Goal: Task Accomplishment & Management: Complete application form

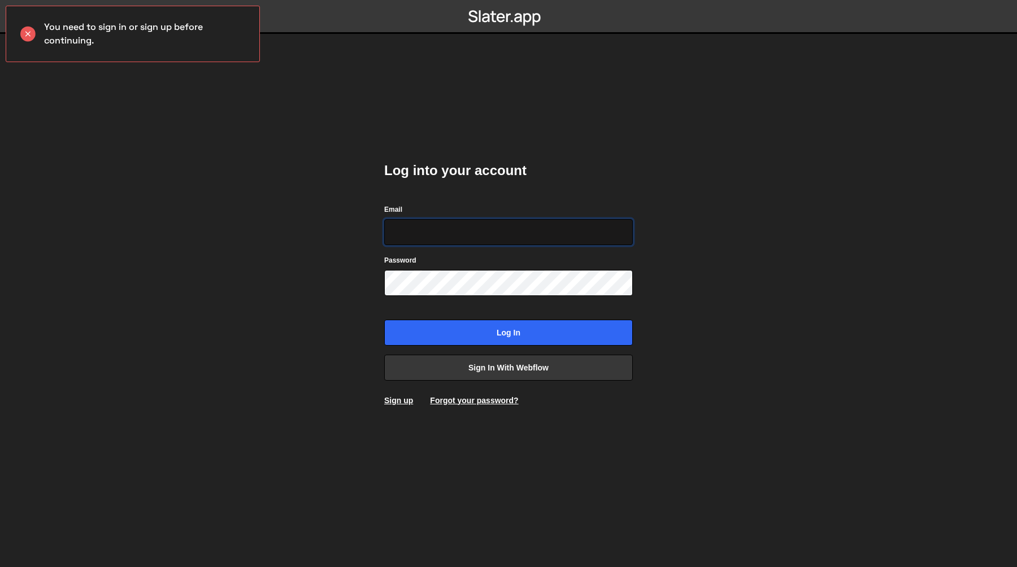
paste input "sarah@healthhunter.au"
type input "sarah@healthhunter.au"
click at [544, 125] on div "Log into your account Email sarah@healthhunter.au Password Log in Sign in with …" at bounding box center [508, 283] width 282 height 567
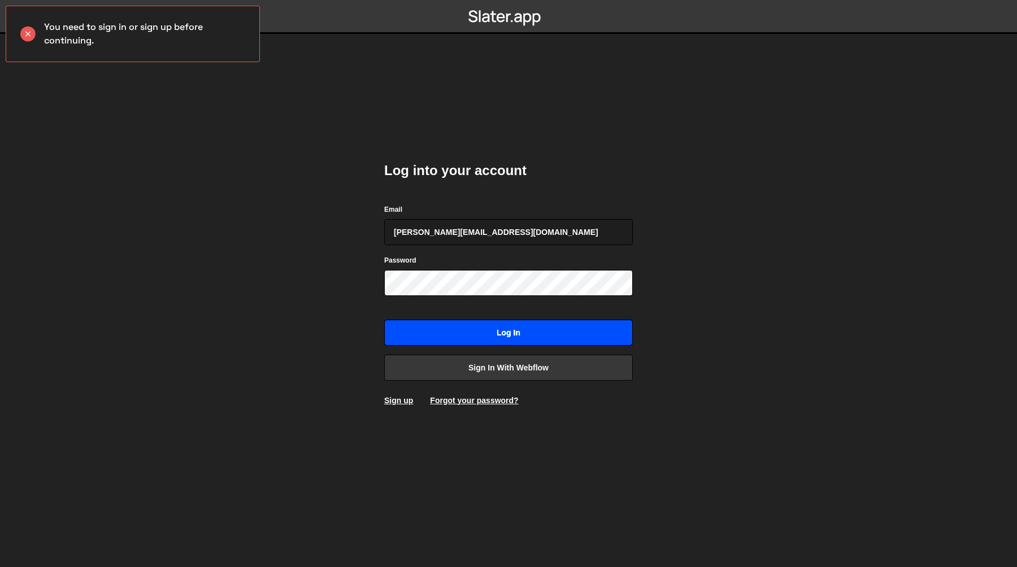
click at [479, 337] on input "Log in" at bounding box center [508, 333] width 249 height 26
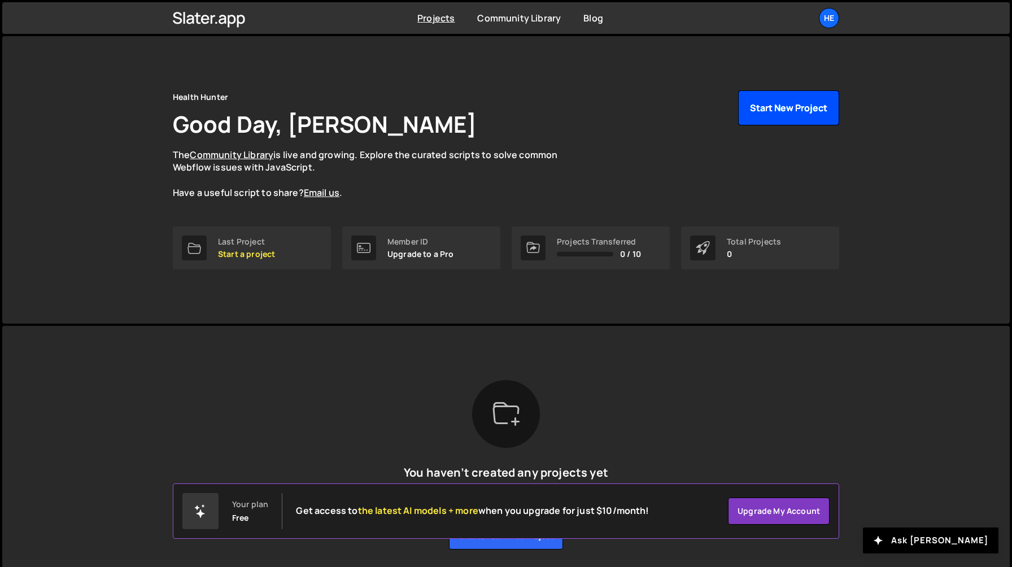
click at [793, 103] on button "Start New Project" at bounding box center [788, 107] width 101 height 35
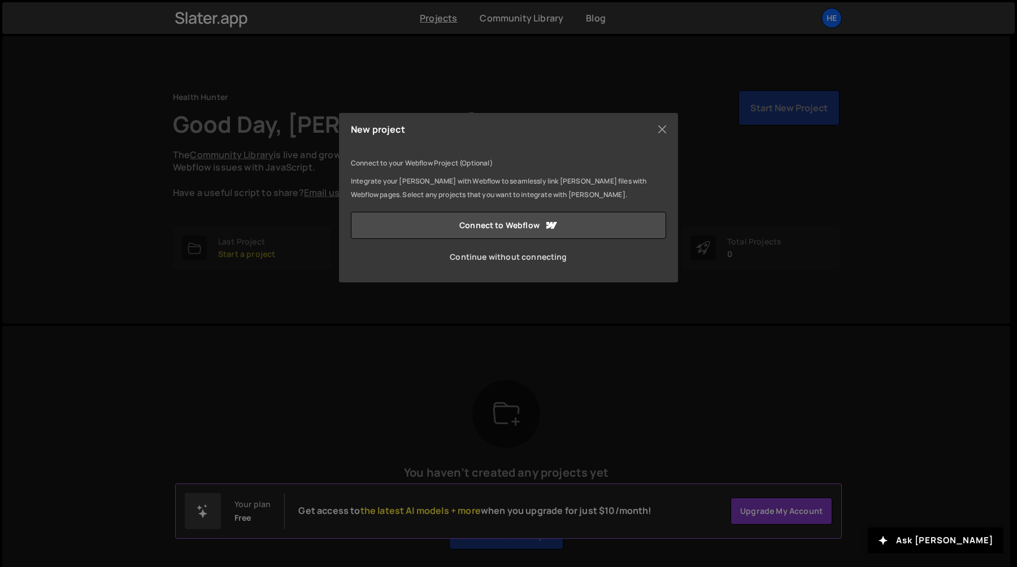
click at [459, 255] on link "Continue without connecting" at bounding box center [508, 256] width 315 height 27
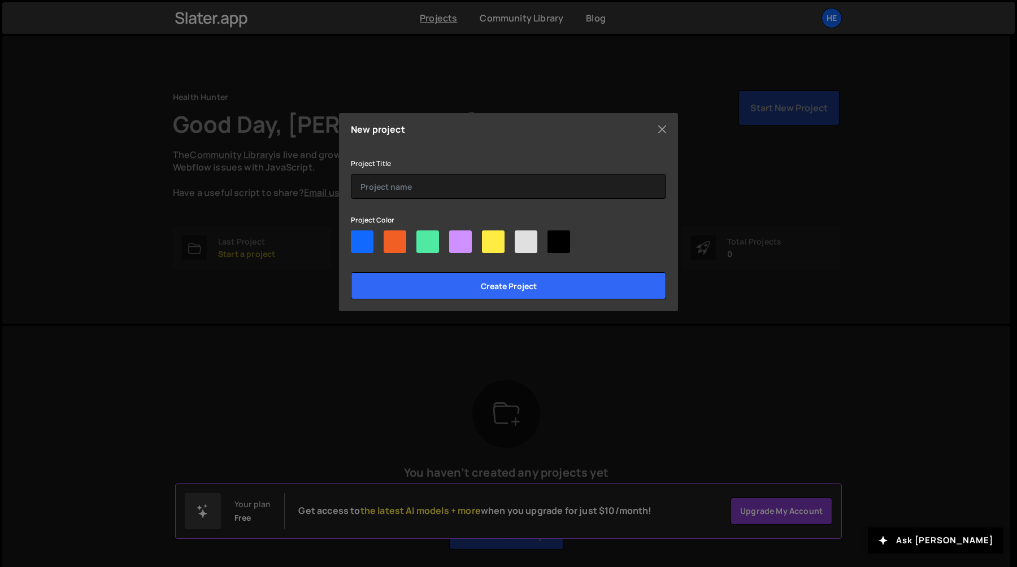
click at [429, 241] on div at bounding box center [427, 241] width 23 height 23
click at [424, 238] on input"] "radio" at bounding box center [419, 233] width 7 height 7
radio input"] "true"
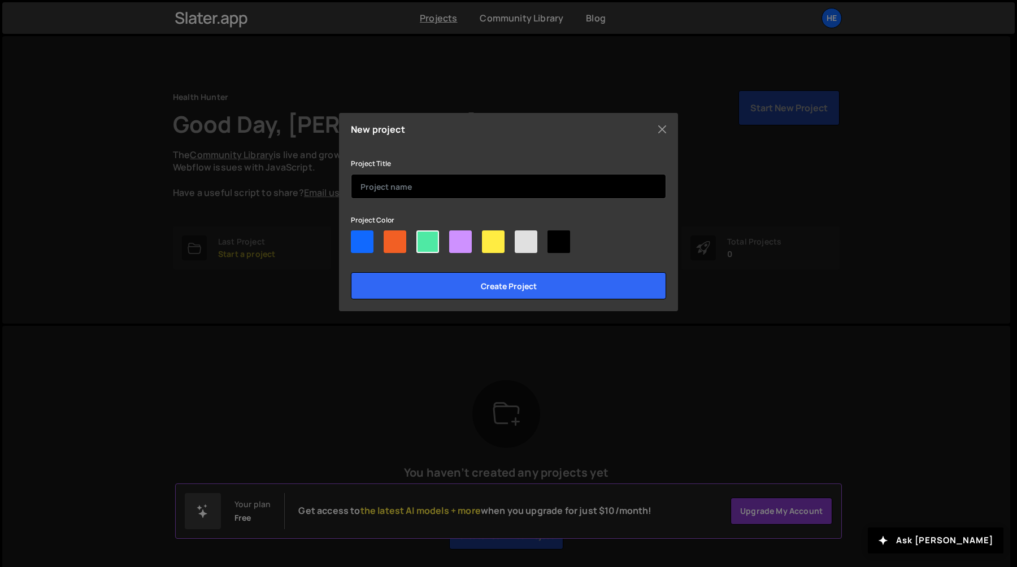
click at [433, 195] on input "text" at bounding box center [508, 186] width 315 height 25
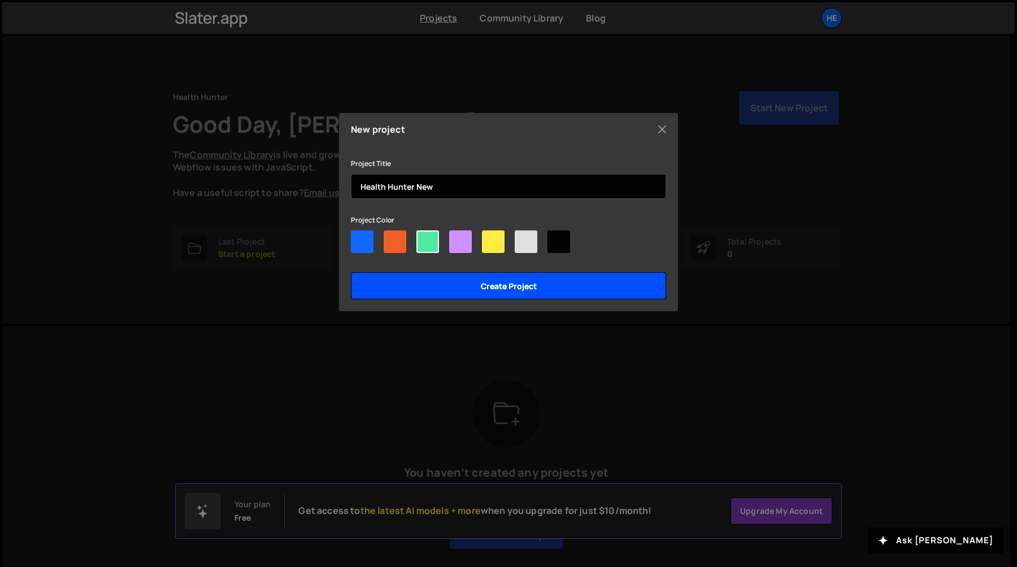
type input "Health Hunter New"
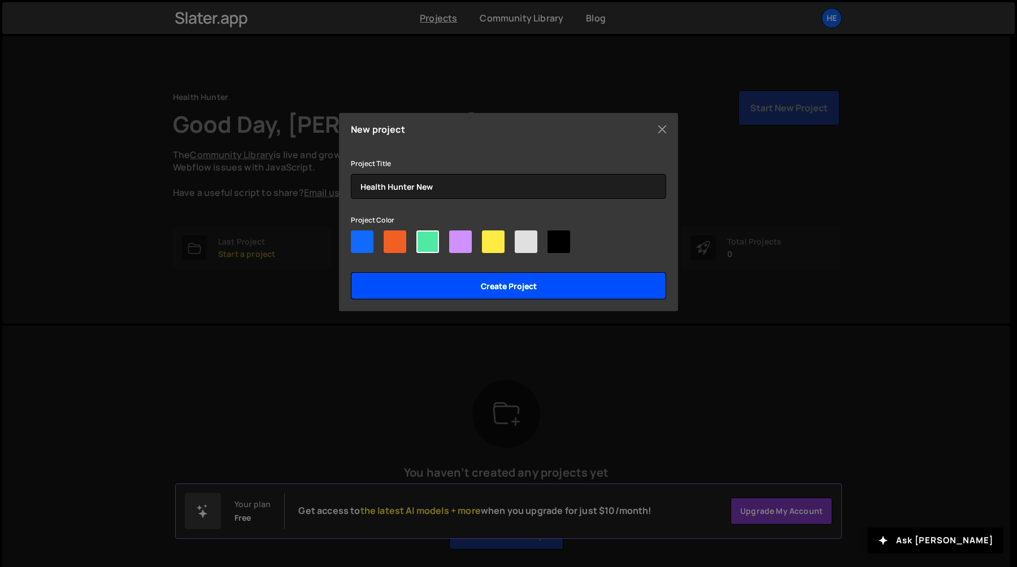
click at [475, 289] on input "Create project" at bounding box center [508, 285] width 315 height 27
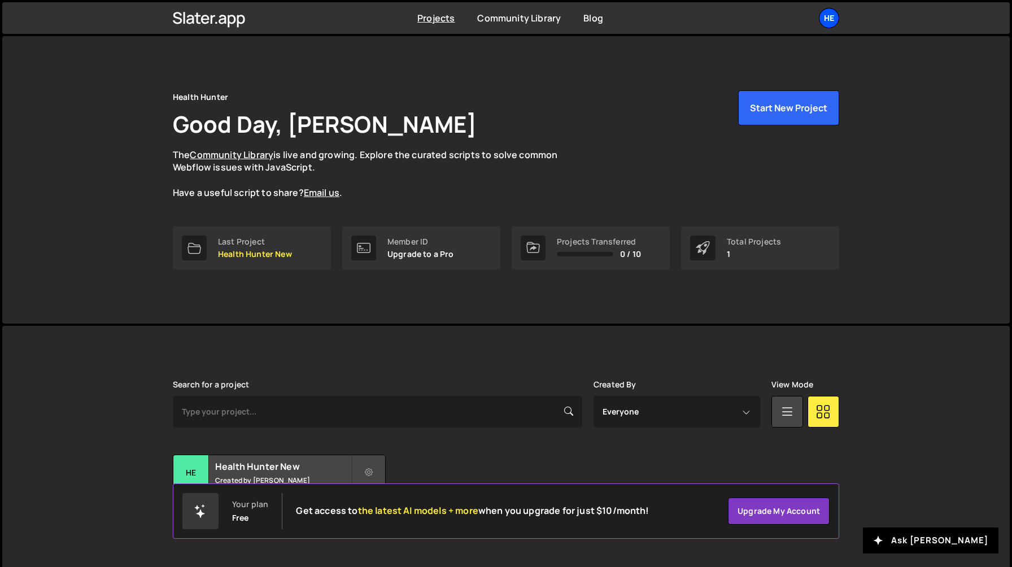
click at [834, 14] on div "He" at bounding box center [829, 18] width 20 height 20
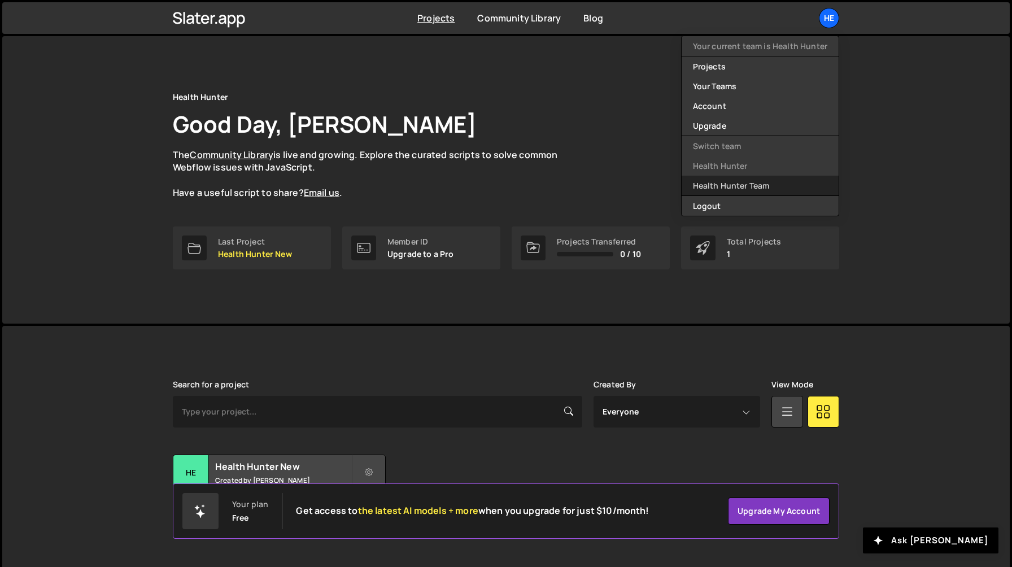
click at [756, 187] on link "Health Hunter Team" at bounding box center [760, 186] width 157 height 20
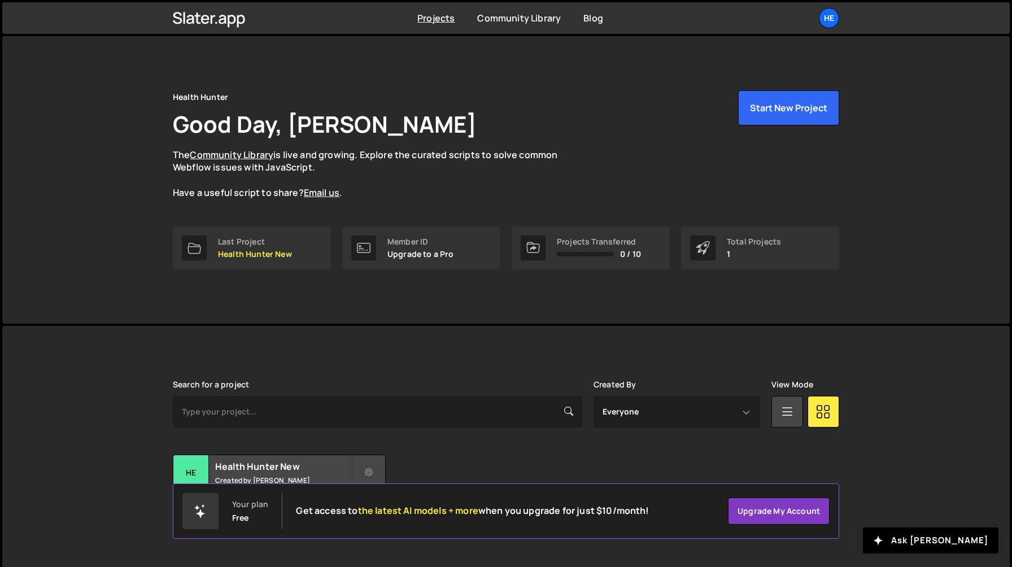
scroll to position [14, 0]
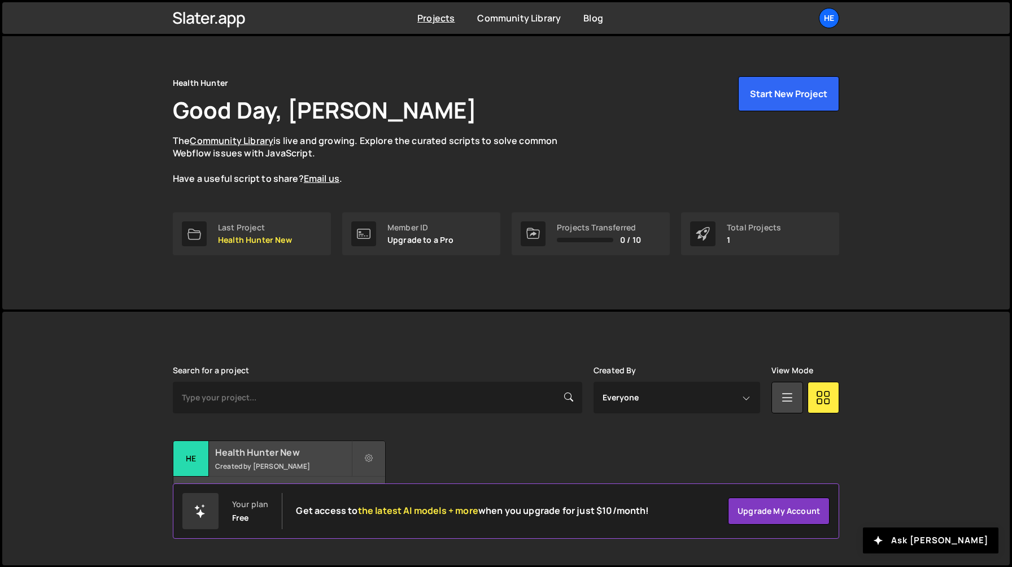
click at [305, 463] on small "Created by Sarah Mullens" at bounding box center [283, 467] width 136 height 10
click at [826, 22] on div "He" at bounding box center [829, 18] width 20 height 20
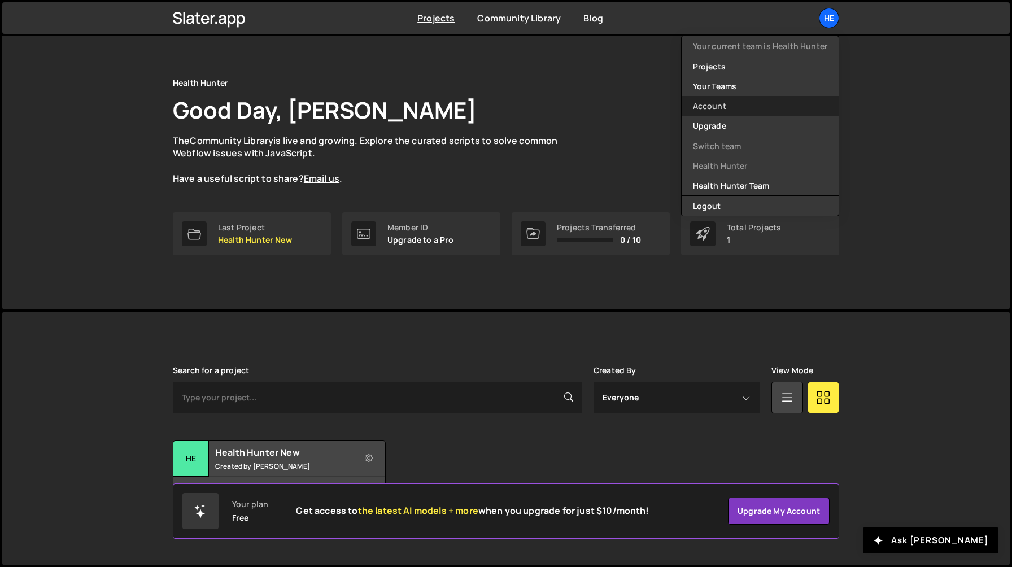
click at [760, 102] on link "Account" at bounding box center [760, 106] width 157 height 20
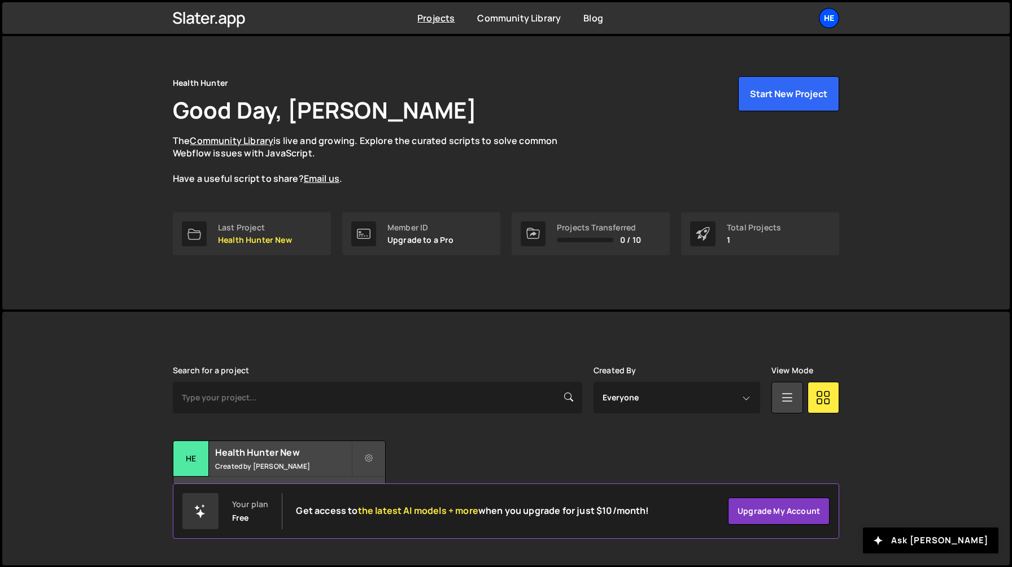
click at [835, 13] on div "He" at bounding box center [829, 18] width 20 height 20
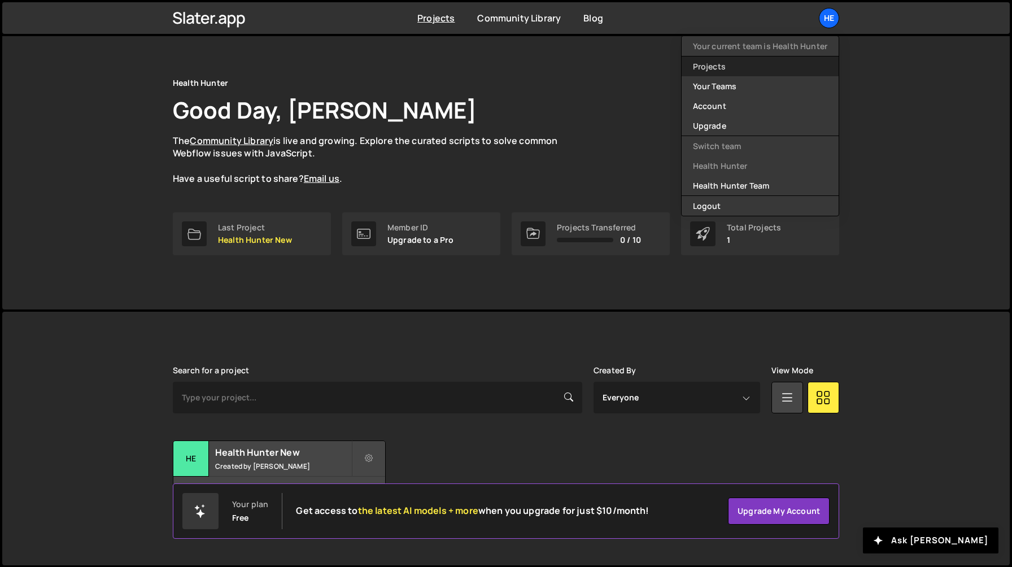
click at [752, 67] on link "Projects" at bounding box center [760, 66] width 157 height 20
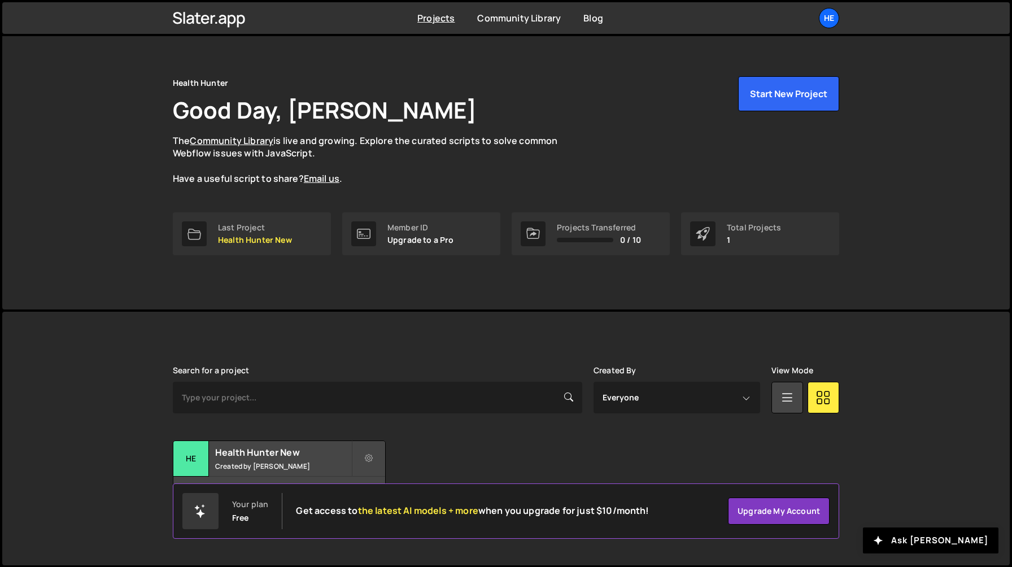
click at [729, 237] on p "1" at bounding box center [754, 240] width 54 height 9
click at [736, 245] on div "Total Projects 1" at bounding box center [760, 233] width 158 height 43
click at [714, 249] on div "Total Projects 1" at bounding box center [760, 233] width 158 height 43
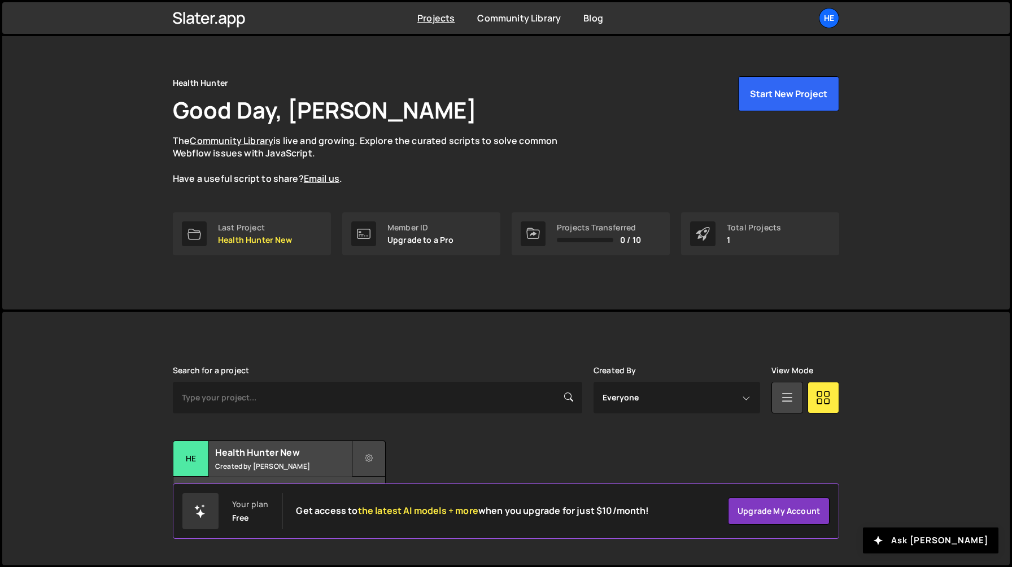
click at [367, 460] on icon at bounding box center [369, 458] width 8 height 11
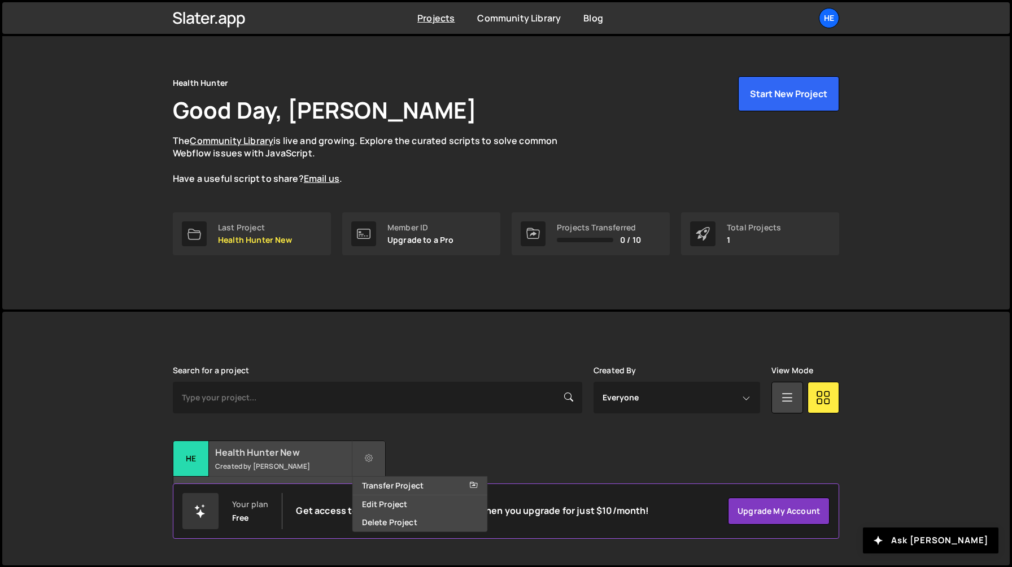
click at [300, 459] on div "Health Hunter New Created by Sarah Mullens" at bounding box center [279, 458] width 212 height 35
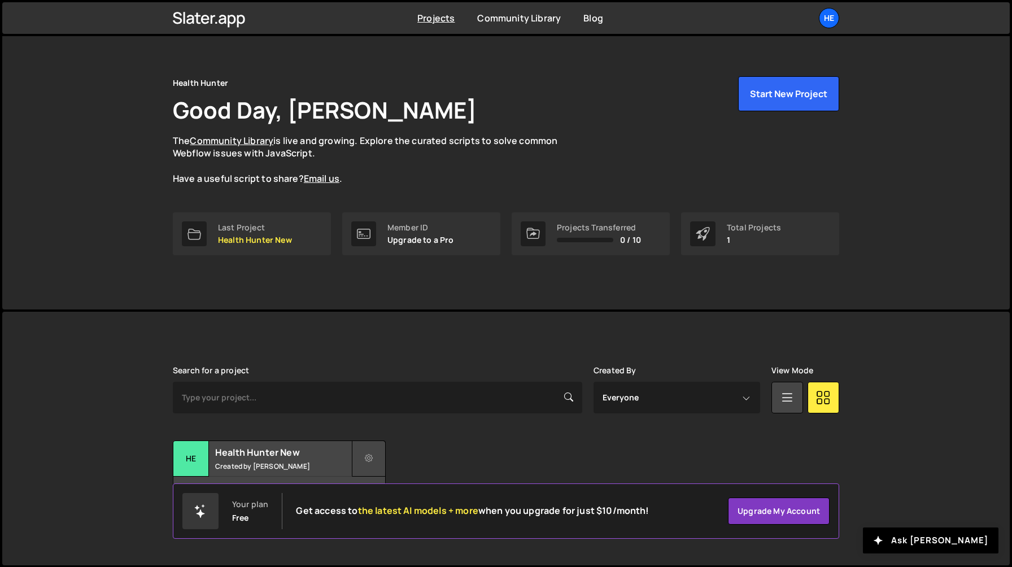
click at [375, 460] on button at bounding box center [369, 459] width 34 height 36
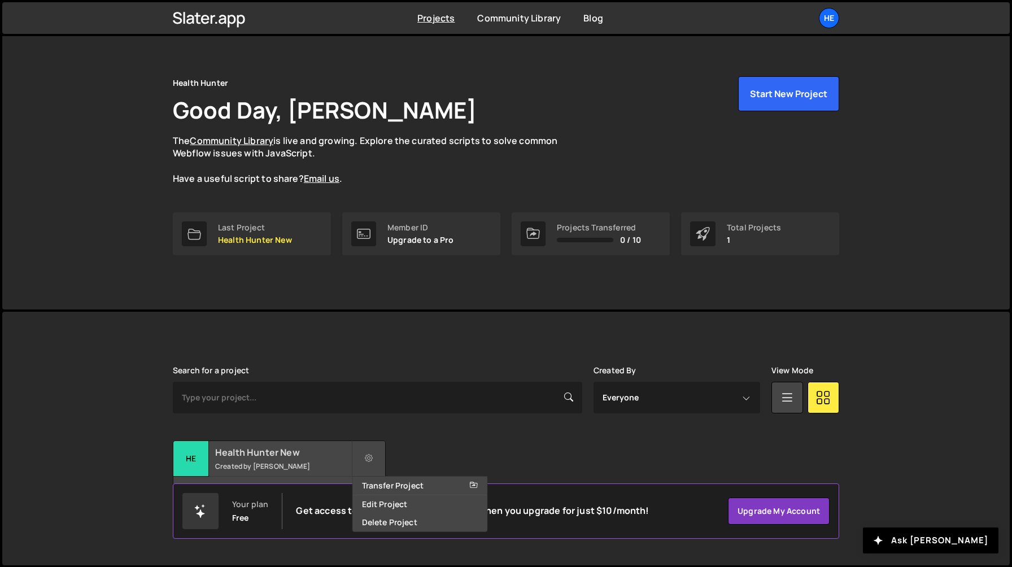
click at [306, 456] on h2 "Health Hunter New" at bounding box center [283, 452] width 136 height 12
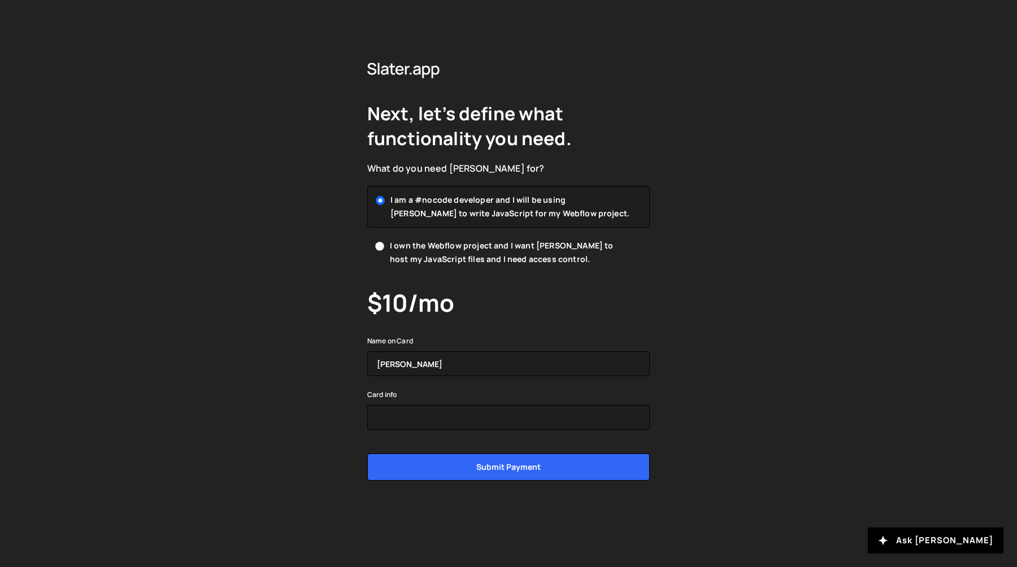
click at [697, 32] on div "Next, let’s define what functionality you need. What do you need Slater for? I …" at bounding box center [508, 283] width 1017 height 567
click at [475, 251] on span "I own the Webflow project and I want [PERSON_NAME] to host my JavaScript files …" at bounding box center [511, 252] width 242 height 27
click at [384, 251] on input "I own the Webflow project and I want [PERSON_NAME] to host my JavaScript files …" at bounding box center [379, 246] width 9 height 9
radio input "true"
click at [510, 217] on span "I am a #nocode developer and I will be using [PERSON_NAME] to write JavaScript …" at bounding box center [511, 206] width 242 height 27
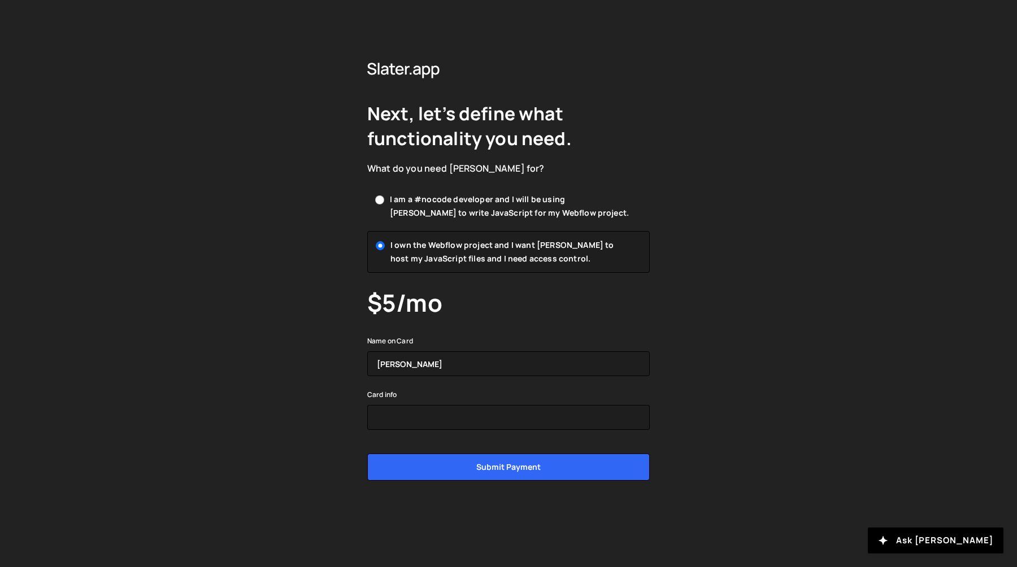
click at [384, 204] on input "I am a #nocode developer and I will be using [PERSON_NAME] to write JavaScript …" at bounding box center [379, 199] width 9 height 9
radio input "true"
click at [501, 241] on span "I own the Webflow project and I want [PERSON_NAME] to host my JavaScript files …" at bounding box center [511, 252] width 242 height 27
click at [384, 242] on input "I own the Webflow project and I want [PERSON_NAME] to host my JavaScript files …" at bounding box center [379, 246] width 9 height 9
radio input "true"
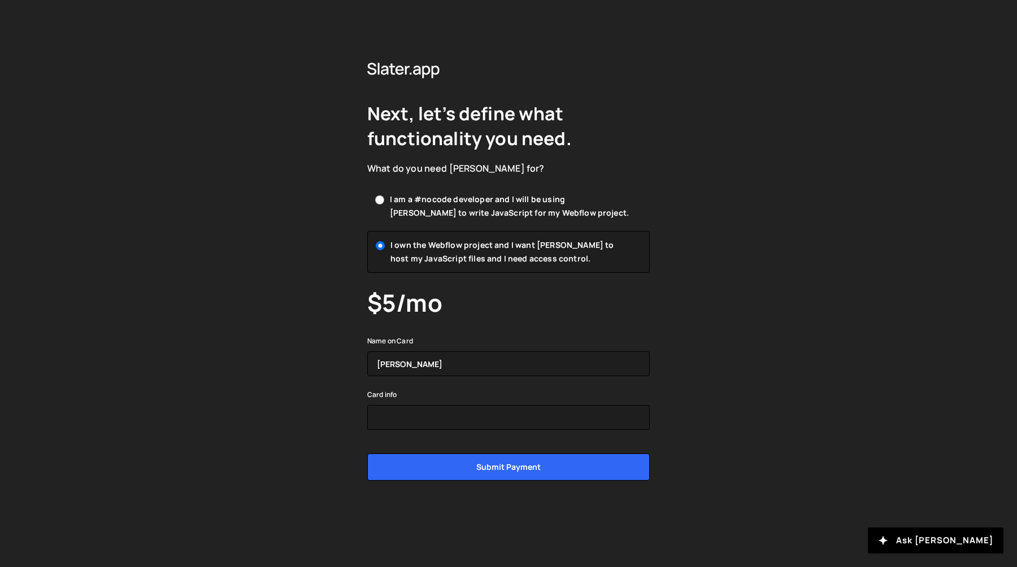
click at [450, 219] on span "I am a #nocode developer and I will be using [PERSON_NAME] to write JavaScript …" at bounding box center [511, 206] width 242 height 27
click at [384, 204] on input "I am a #nocode developer and I will be using [PERSON_NAME] to write JavaScript …" at bounding box center [379, 199] width 9 height 9
radio input "true"
click at [450, 240] on span "I own the Webflow project and I want [PERSON_NAME] to host my JavaScript files …" at bounding box center [511, 252] width 242 height 27
click at [384, 242] on input "I own the Webflow project and I want [PERSON_NAME] to host my JavaScript files …" at bounding box center [379, 246] width 9 height 9
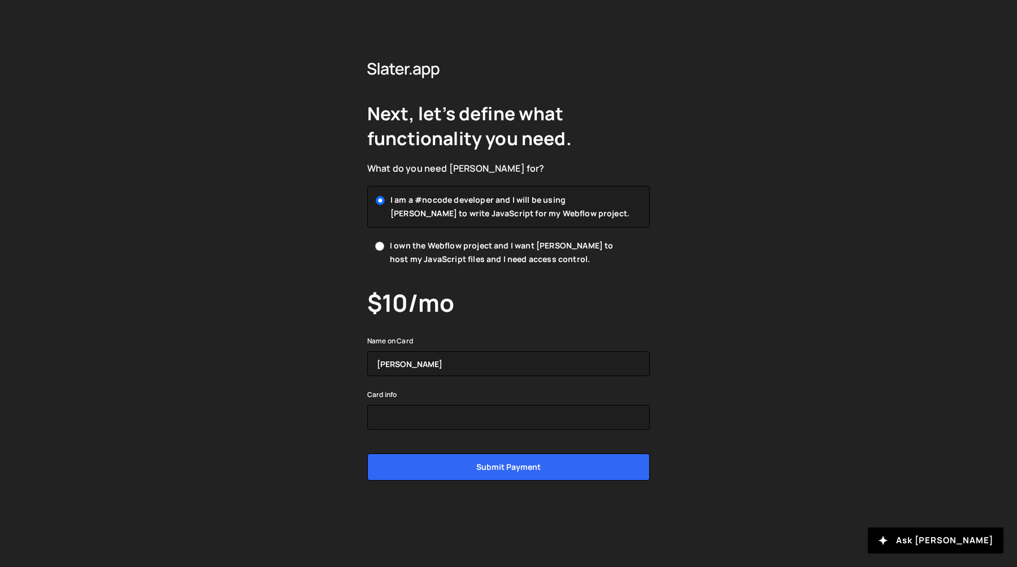
radio input "true"
click at [306, 332] on div "Next, let’s define what functionality you need. What do you need Slater for? I …" at bounding box center [508, 283] width 1017 height 567
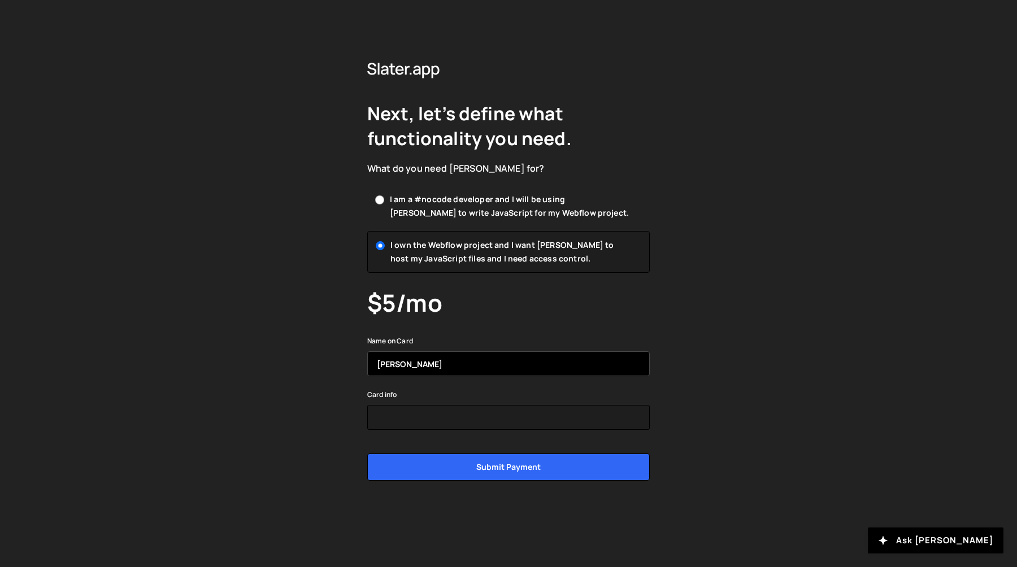
click at [552, 357] on input "[PERSON_NAME]" at bounding box center [508, 363] width 282 height 25
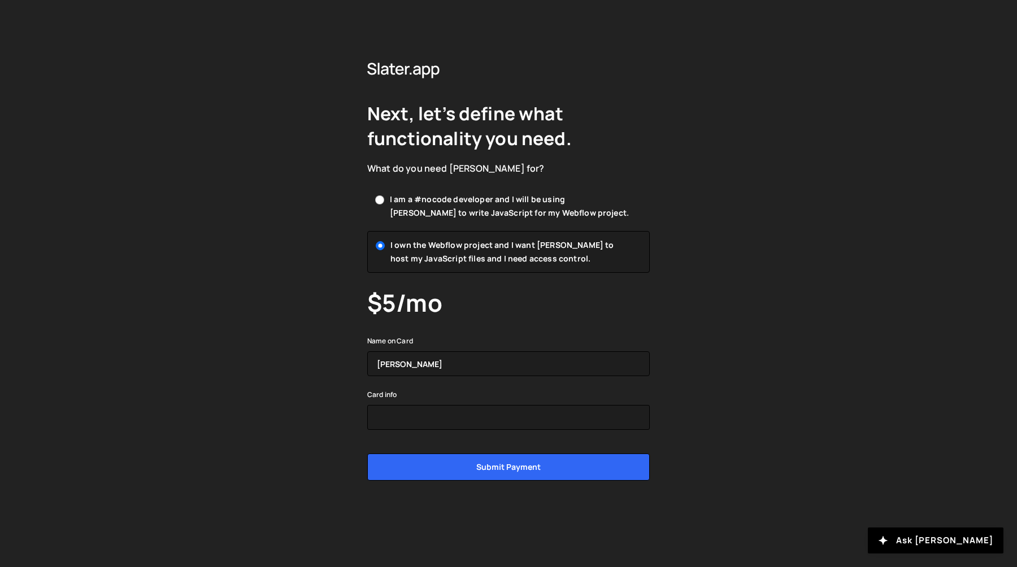
click at [555, 338] on div "Name on Card Sarah Mullens" at bounding box center [508, 355] width 282 height 42
